Goal: Browse casually

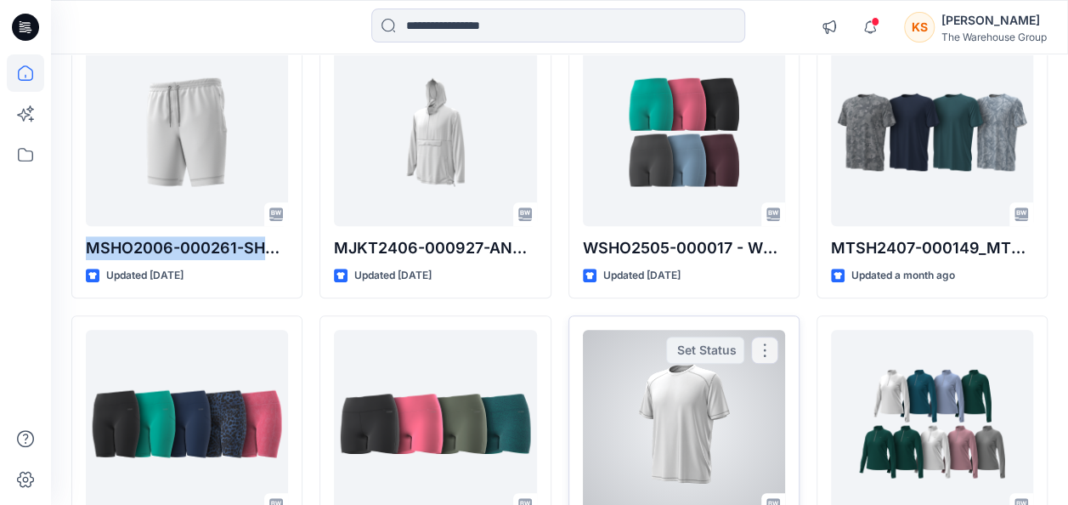
scroll to position [255, 0]
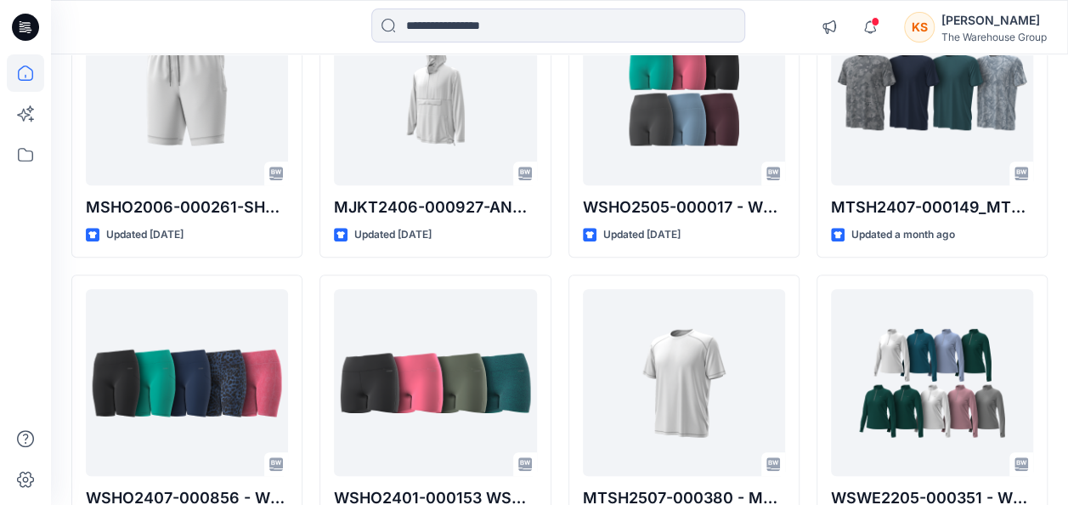
click at [54, 267] on div "Welcome back, [PERSON_NAME] New Explore Styles MSHO2006-000261-SHORT HHM EW KNI…" at bounding box center [559, 360] width 1017 height 1121
click at [178, 20] on div at bounding box center [178, 26] width 254 height 37
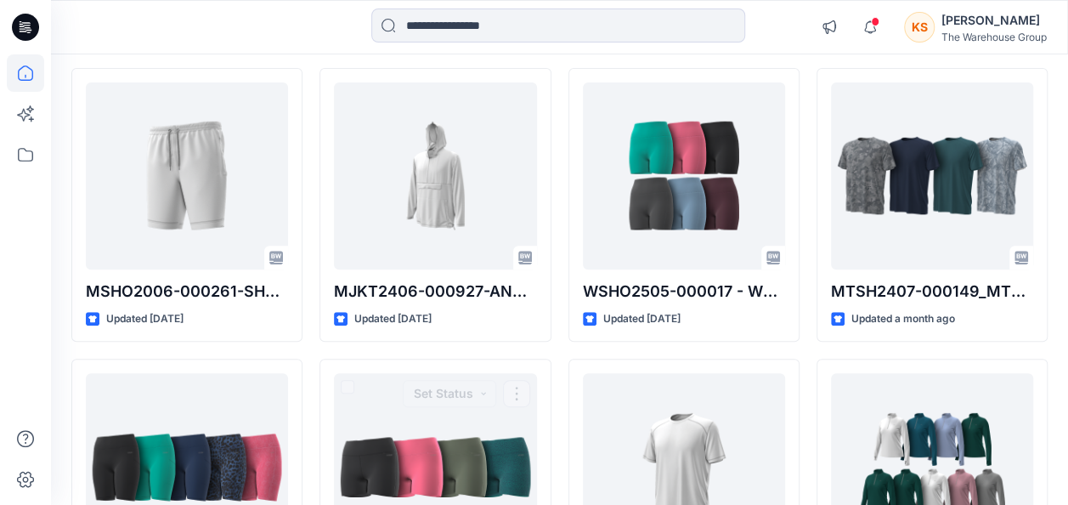
scroll to position [85, 0]
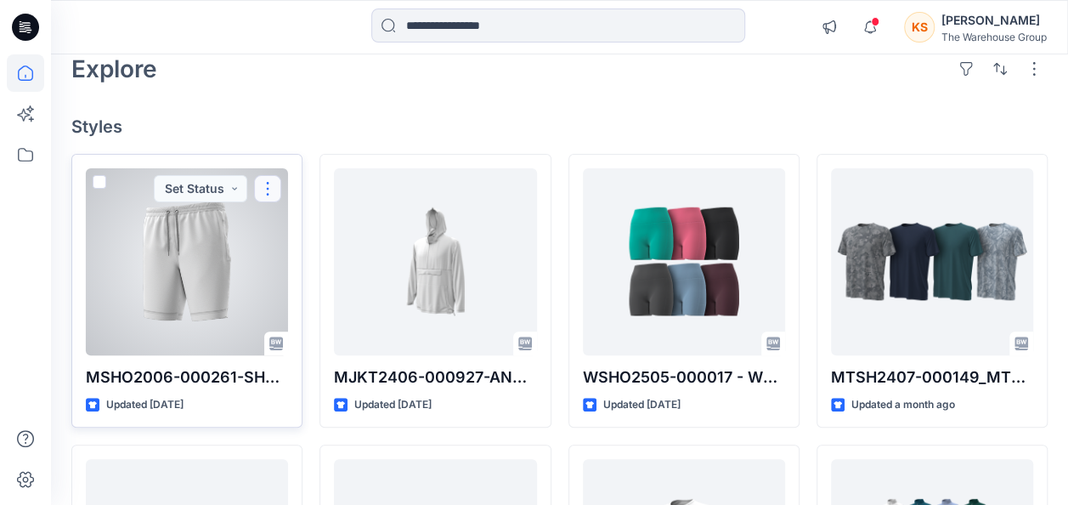
click at [274, 194] on button "button" at bounding box center [267, 188] width 27 height 27
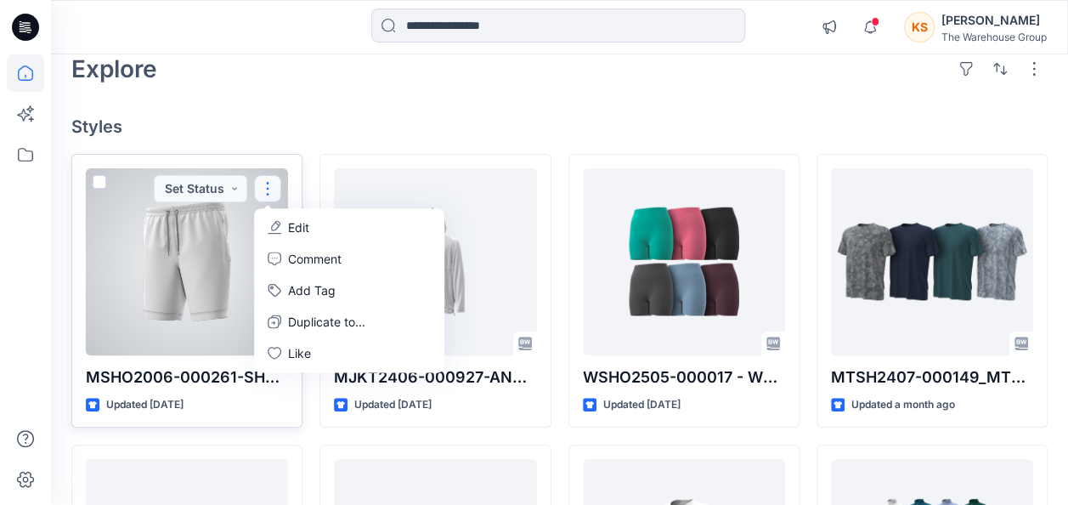
click at [211, 299] on div at bounding box center [187, 261] width 202 height 187
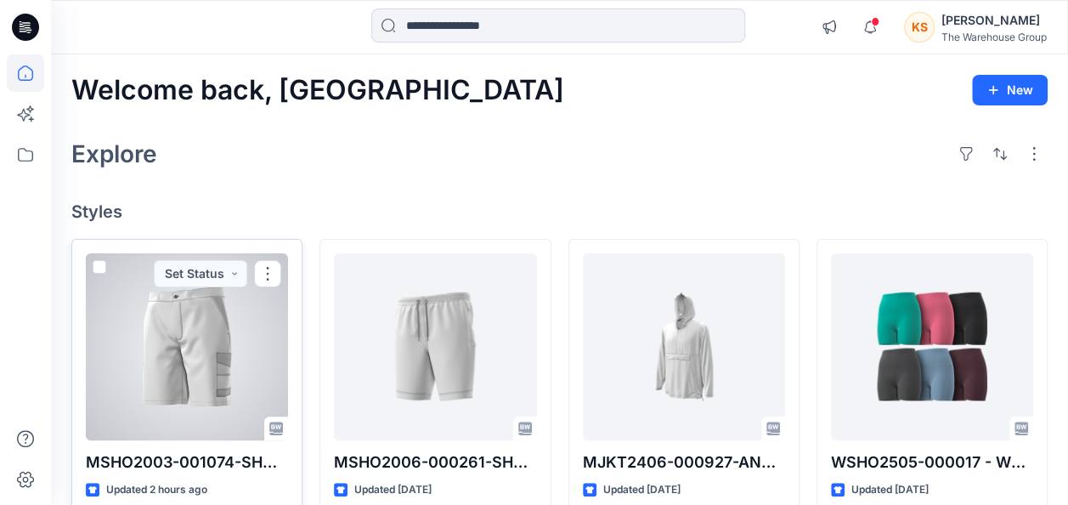
click at [91, 262] on div at bounding box center [187, 346] width 202 height 187
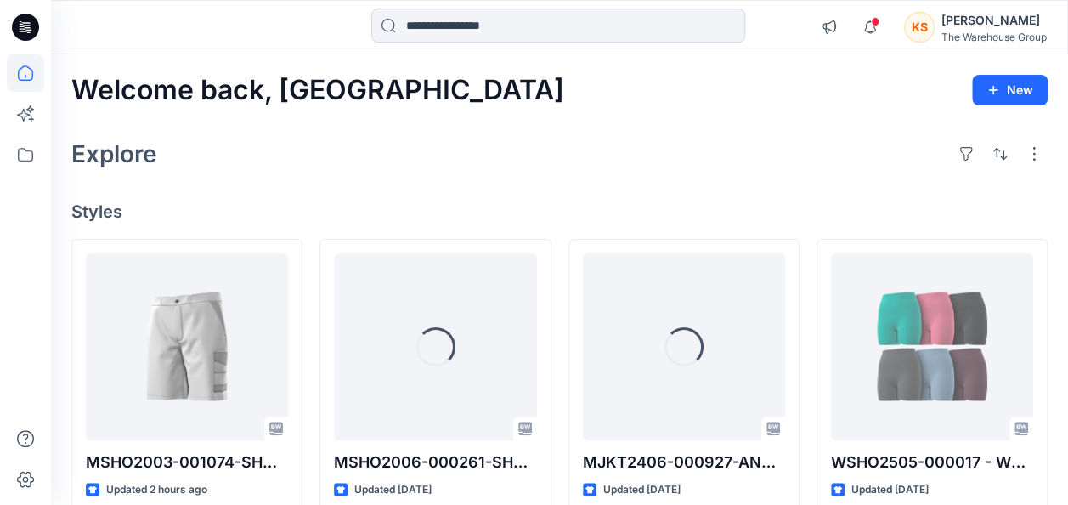
click at [17, 28] on icon at bounding box center [25, 27] width 27 height 27
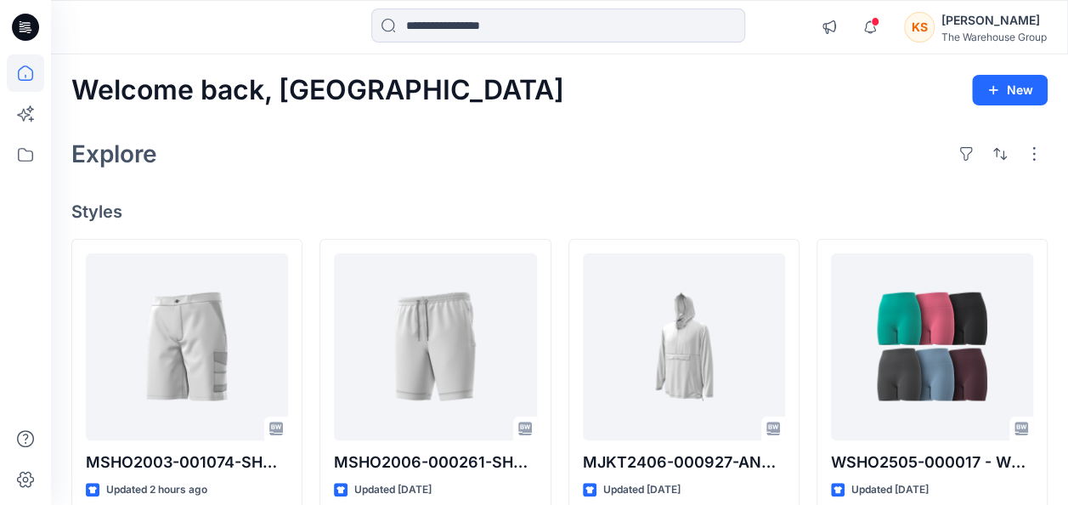
click at [25, 22] on icon at bounding box center [25, 27] width 27 height 27
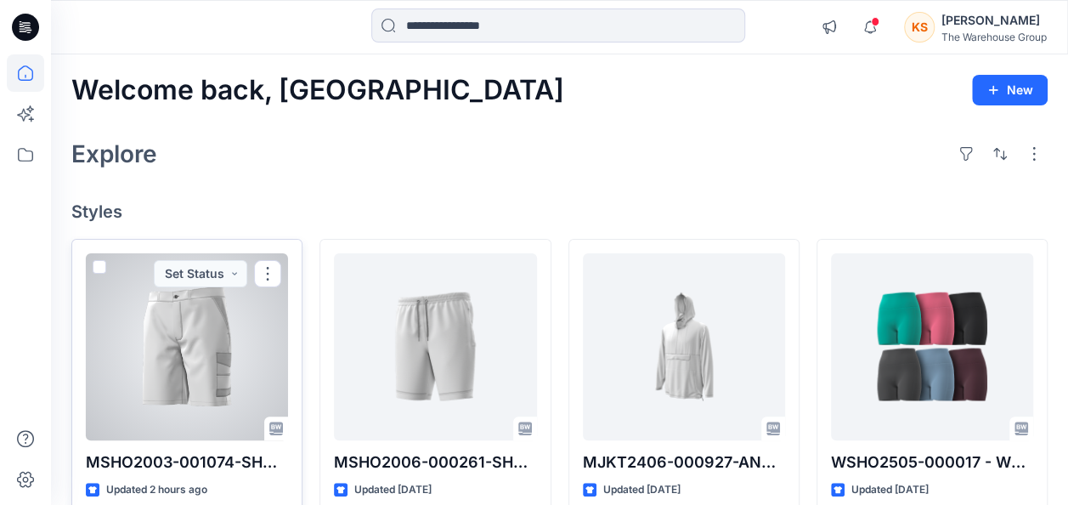
click at [98, 268] on span at bounding box center [100, 267] width 14 height 14
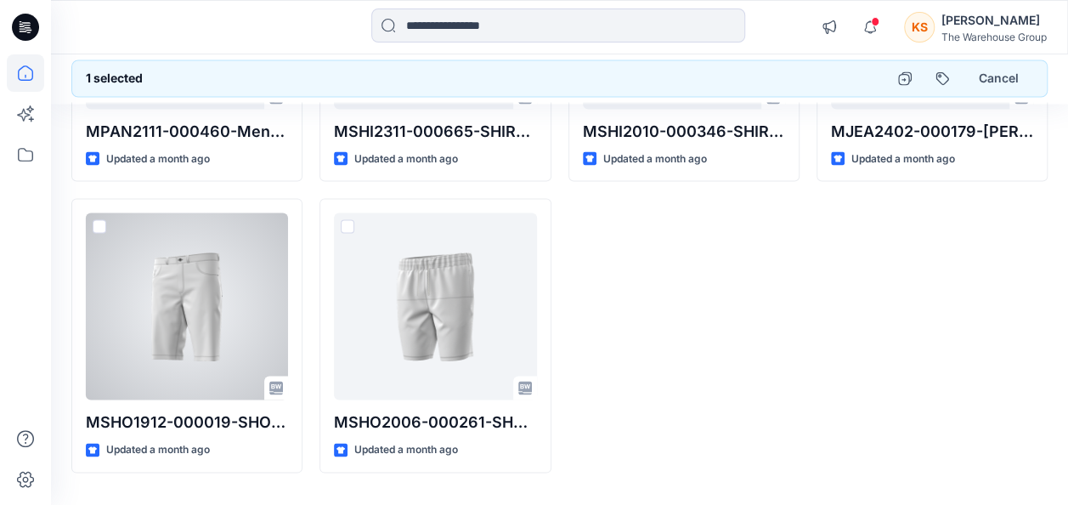
scroll to position [1539, 0]
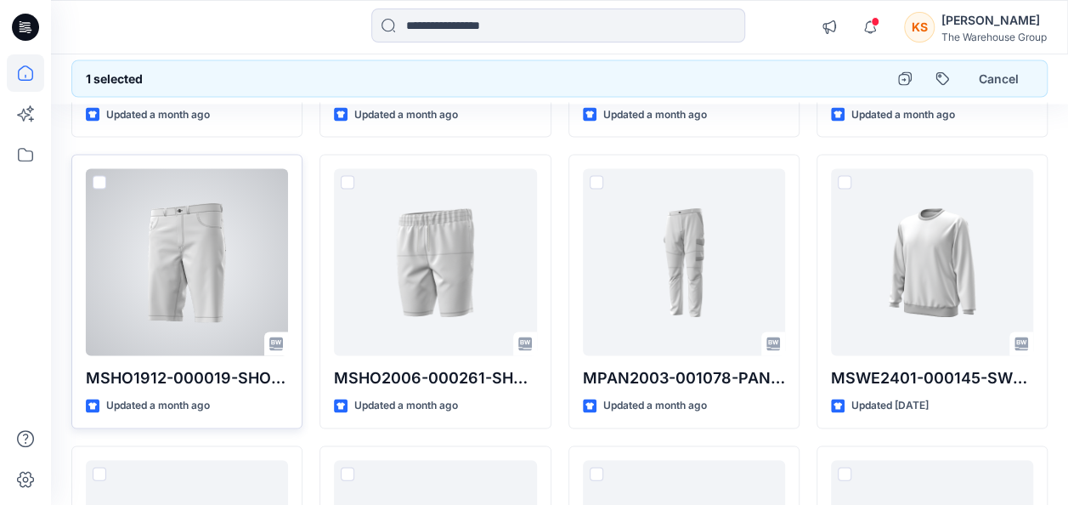
click at [99, 177] on span at bounding box center [100, 182] width 14 height 14
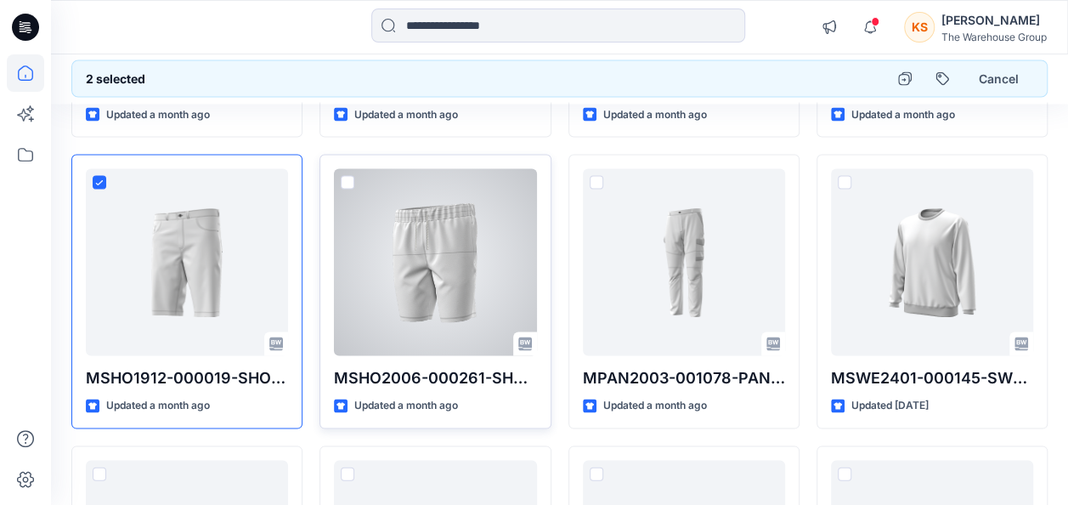
click at [346, 177] on span at bounding box center [348, 182] width 14 height 14
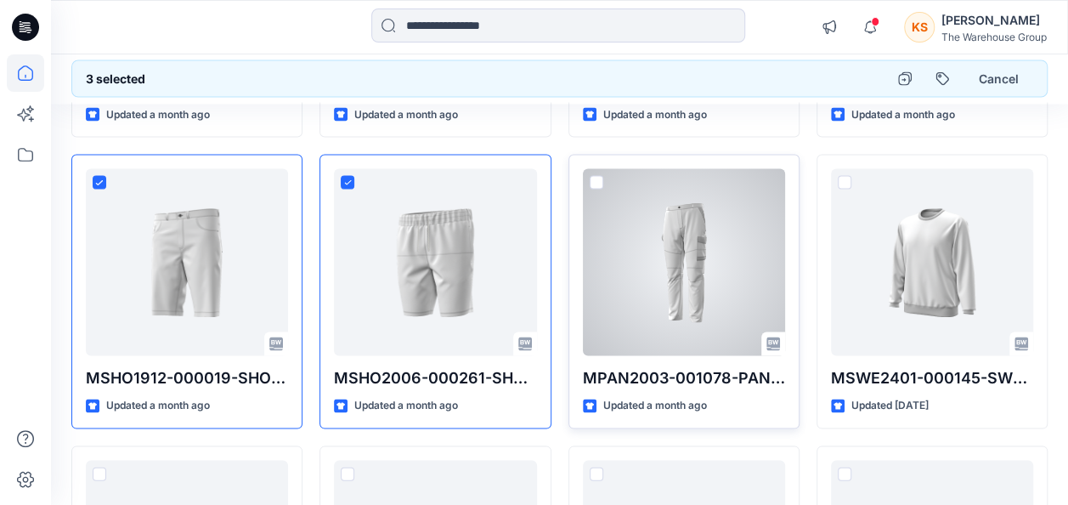
click at [596, 181] on span at bounding box center [597, 182] width 14 height 14
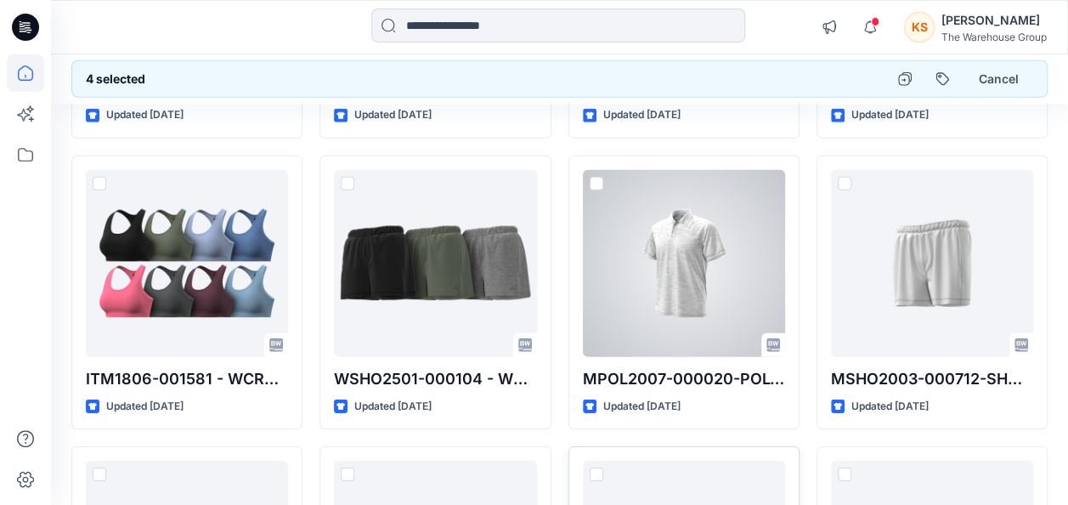
scroll to position [2581, 0]
